Goal: Navigation & Orientation: Find specific page/section

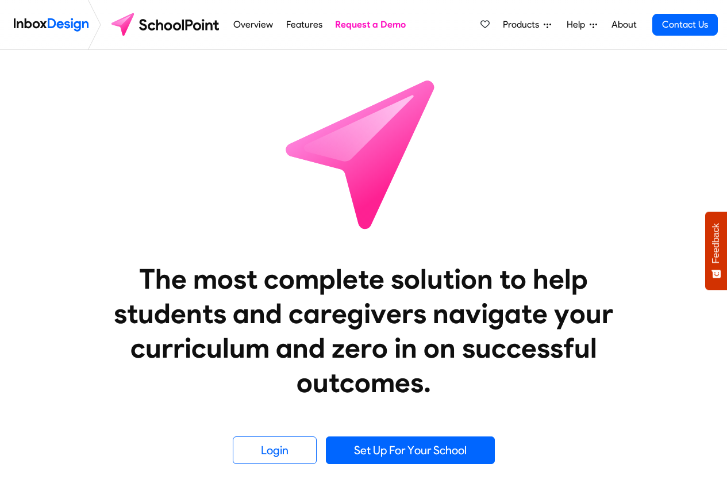
click at [531, 25] on span "Products" at bounding box center [523, 25] width 41 height 14
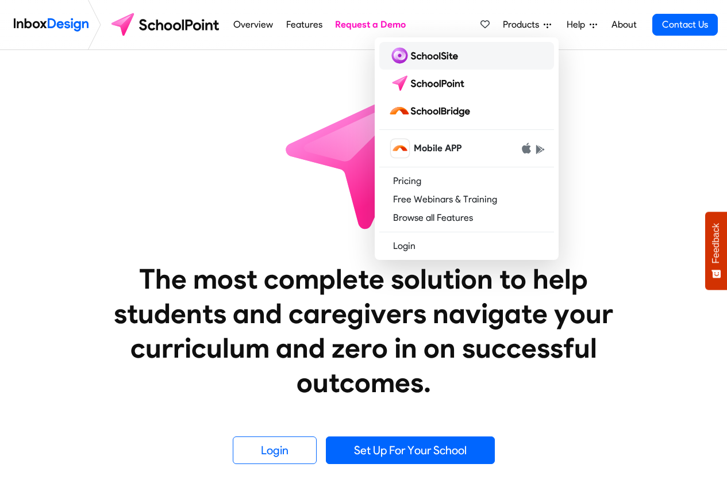
click at [432, 55] on img at bounding box center [426, 56] width 74 height 18
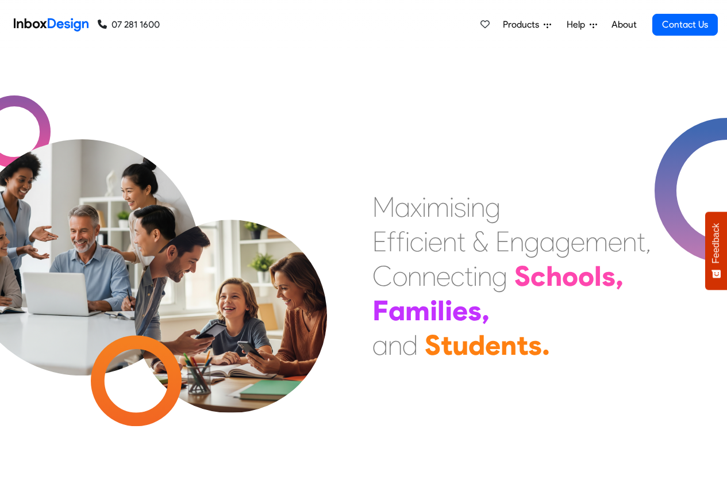
click at [541, 26] on span "Products" at bounding box center [523, 25] width 41 height 14
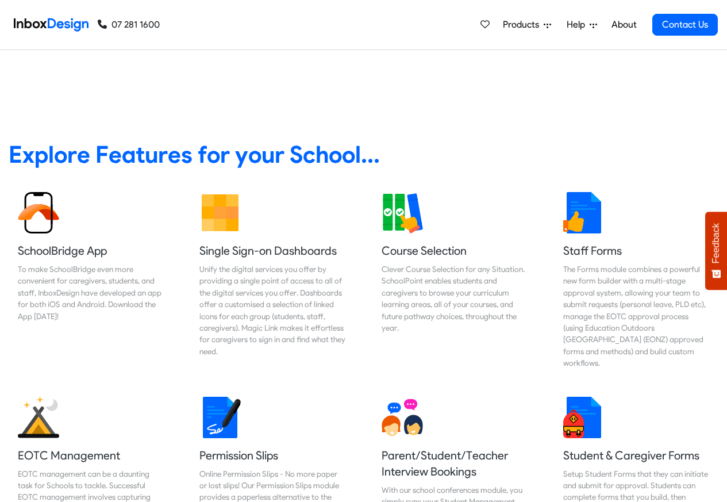
scroll to position [414, 0]
